Goal: Task Accomplishment & Management: Complete application form

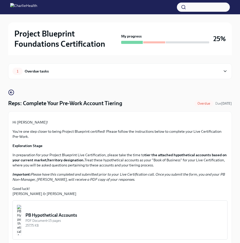
scroll to position [115, 0]
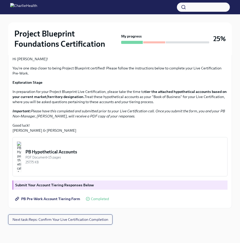
click at [65, 222] on span "Next task : Reps: Confirm Your Live Certification Completion" at bounding box center [60, 219] width 96 height 5
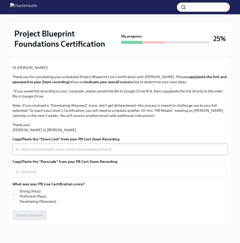
click at [96, 152] on textarea "Copy/Paste the "Share Link" from your PB Cert Zoom Recording" at bounding box center [120, 149] width 209 height 6
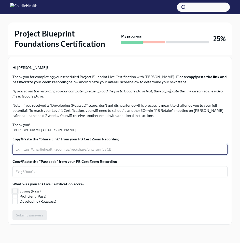
click at [15, 192] on input "Strong (Pass)" at bounding box center [15, 191] width 5 height 5
checkbox input "true"
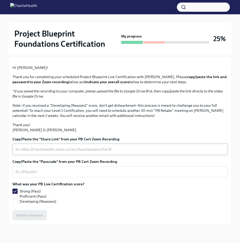
click at [51, 147] on textarea "Copy/Paste the "Share Link" from your PB Cert Zoom Recording" at bounding box center [120, 149] width 209 height 6
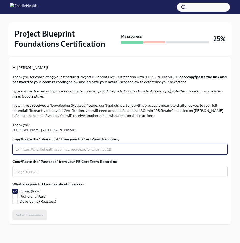
paste textarea "[URL][DOMAIN_NAME] Passcode: 8tD9&Z+Z"
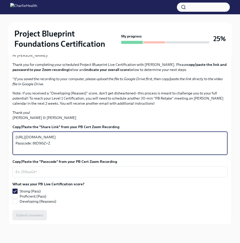
drag, startPoint x: 57, startPoint y: 161, endPoint x: 3, endPoint y: 162, distance: 54.6
click at [3, 162] on div "Project Blueprint Foundations Certification My progress 25% 1 Overdue tasks Rep…" at bounding box center [120, 94] width 240 height 295
click at [60, 152] on textarea "[URL][DOMAIN_NAME] Passcode: 8tD9&Z+Z" at bounding box center [120, 143] width 209 height 18
drag, startPoint x: 55, startPoint y: 163, endPoint x: 33, endPoint y: 164, distance: 21.7
click at [33, 152] on textarea "[URL][DOMAIN_NAME] Passcode: 8tD9&Z+Z" at bounding box center [120, 143] width 209 height 18
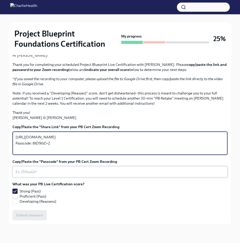
type textarea "[URL][DOMAIN_NAME] Passcode: 8tD9&Z+Z"
click at [29, 175] on textarea "Copy/Paste the "Passcode" from your PB Cert Zoom Recording" at bounding box center [120, 172] width 209 height 6
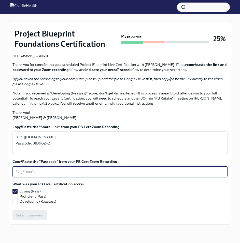
paste textarea "8tD9&Z+Z"
type textarea "8tD9&Z+Z"
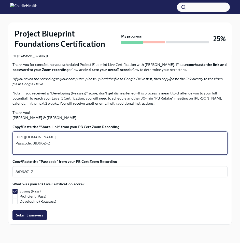
drag, startPoint x: 53, startPoint y: 163, endPoint x: 2, endPoint y: 164, distance: 51.0
click at [2, 164] on div "Project Blueprint Foundations Certification My progress 25% 1 Overdue tasks Rep…" at bounding box center [120, 94] width 240 height 295
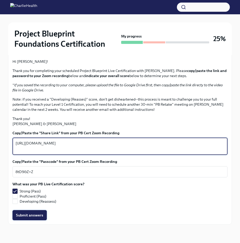
type textarea "[URL][DOMAIN_NAME]"
click at [33, 217] on span "Submit answers" at bounding box center [29, 214] width 27 height 5
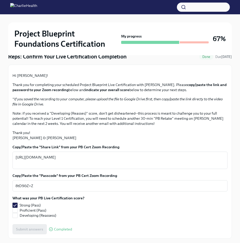
scroll to position [0, 0]
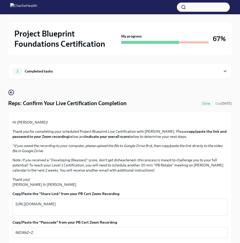
click at [159, 69] on div "2 Completed tasks" at bounding box center [116, 71] width 209 height 7
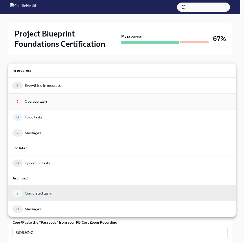
click at [64, 98] on div "1 Overdue tasks" at bounding box center [121, 101] width 219 height 7
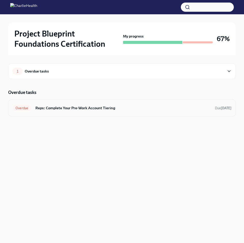
click at [66, 109] on h6 "Reps: Complete Your Pre-Work Account Tiering" at bounding box center [123, 108] width 176 height 6
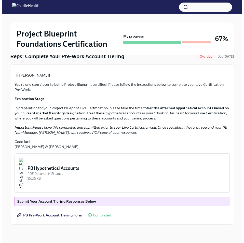
scroll to position [99, 0]
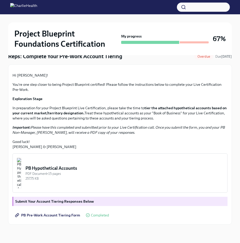
click at [95, 171] on div "PB Hypothetical Accounts" at bounding box center [124, 168] width 198 height 6
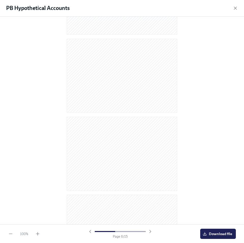
scroll to position [966, 0]
click at [223, 231] on span "Download file" at bounding box center [218, 233] width 29 height 5
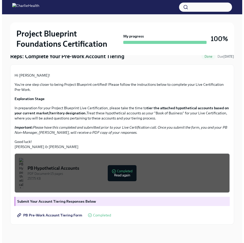
scroll to position [0, 0]
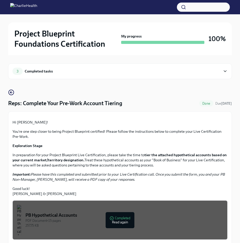
click at [60, 73] on div "3 Completed tasks" at bounding box center [116, 71] width 209 height 7
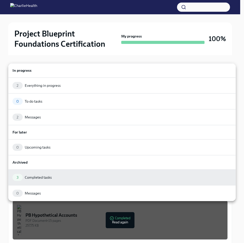
click at [68, 71] on h6 "In progress" at bounding box center [121, 71] width 219 height 6
